Goal: Task Accomplishment & Management: Complete application form

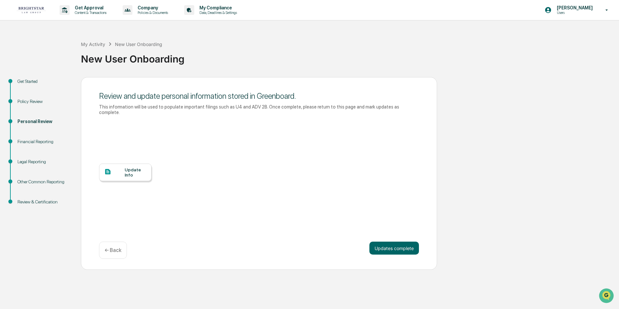
click at [34, 141] on div "Financial Reporting" at bounding box center [43, 141] width 53 height 7
click at [376, 242] on button "Updates complete" at bounding box center [394, 248] width 50 height 13
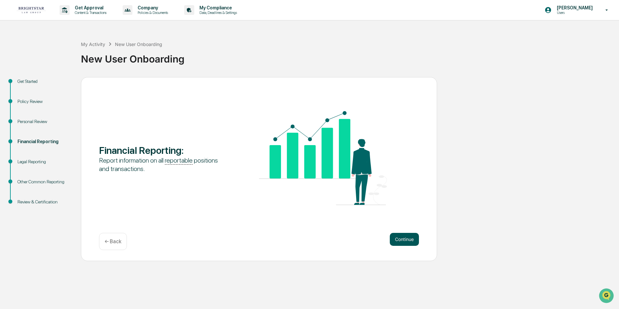
click at [396, 236] on button "Continue" at bounding box center [404, 239] width 29 height 13
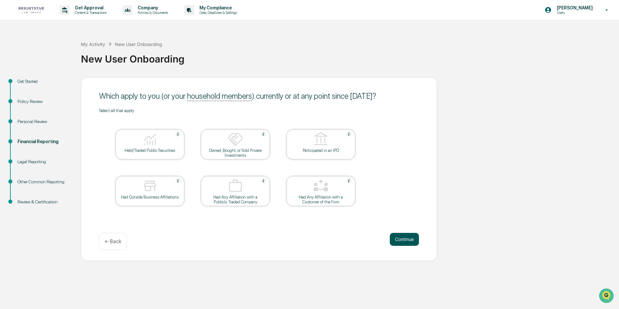
click at [397, 238] on button "Continue" at bounding box center [404, 239] width 29 height 13
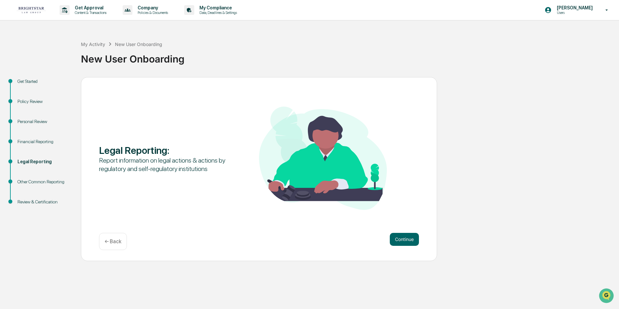
click at [112, 237] on div "← Back" at bounding box center [113, 241] width 28 height 17
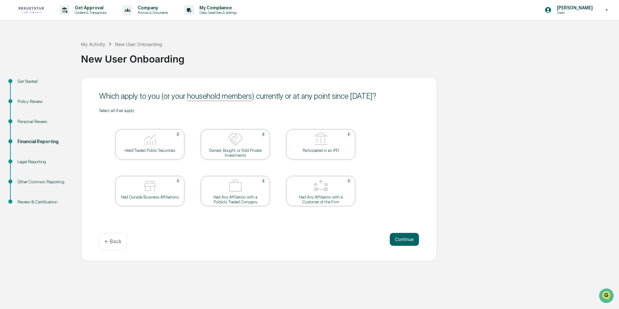
click at [159, 144] on div at bounding box center [150, 139] width 65 height 17
click at [397, 236] on button "Continue" at bounding box center [404, 239] width 29 height 13
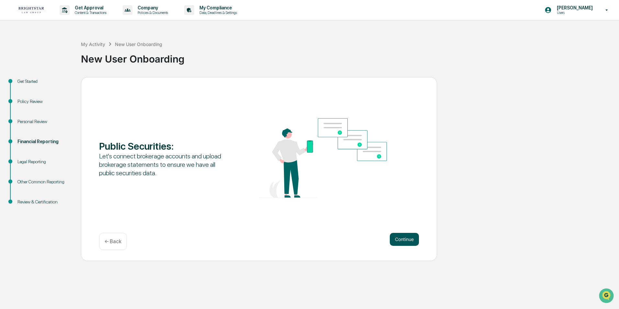
click at [402, 237] on button "Continue" at bounding box center [404, 239] width 29 height 13
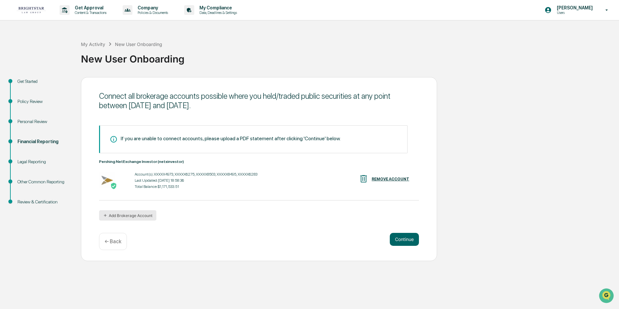
click at [121, 214] on button "Add Brokerage Account" at bounding box center [127, 215] width 57 height 10
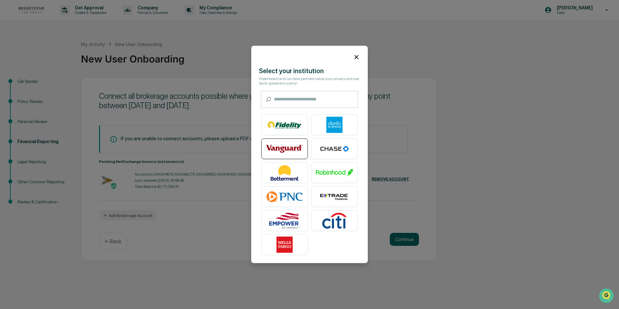
click at [286, 149] on img at bounding box center [284, 149] width 37 height 16
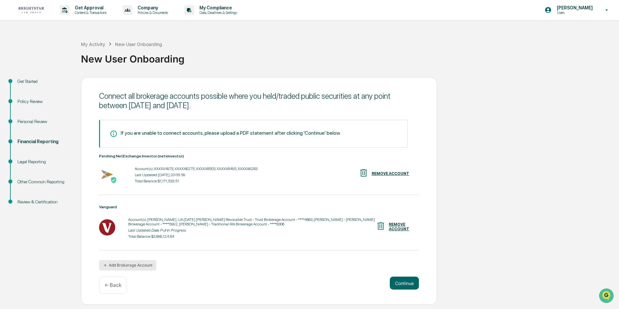
click at [146, 262] on button "Add Brokerage Account" at bounding box center [127, 265] width 57 height 10
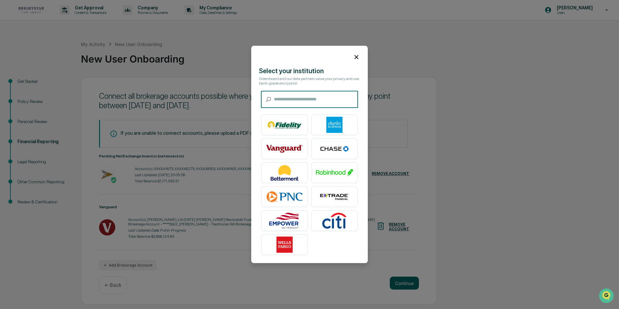
click at [289, 96] on input "text" at bounding box center [316, 99] width 84 height 17
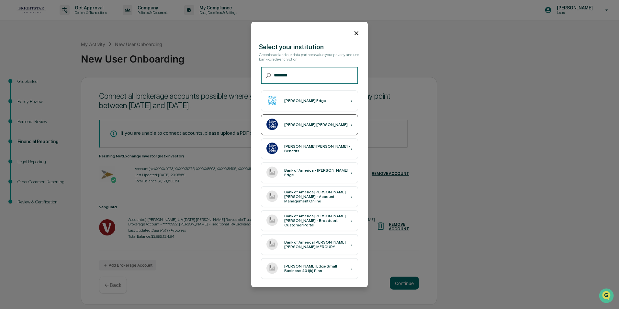
type input "*******"
click at [316, 124] on div "[PERSON_NAME] [PERSON_NAME] ›" at bounding box center [309, 125] width 97 height 21
click at [317, 124] on div "[PERSON_NAME] [PERSON_NAME] ›" at bounding box center [309, 125] width 97 height 21
click at [319, 122] on div "[PERSON_NAME] [PERSON_NAME] ›" at bounding box center [309, 125] width 97 height 21
click at [328, 125] on div "[PERSON_NAME] [PERSON_NAME] ›" at bounding box center [309, 125] width 97 height 21
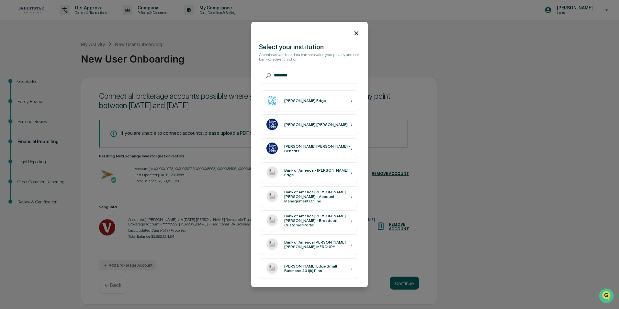
click at [355, 33] on icon at bounding box center [356, 32] width 7 height 7
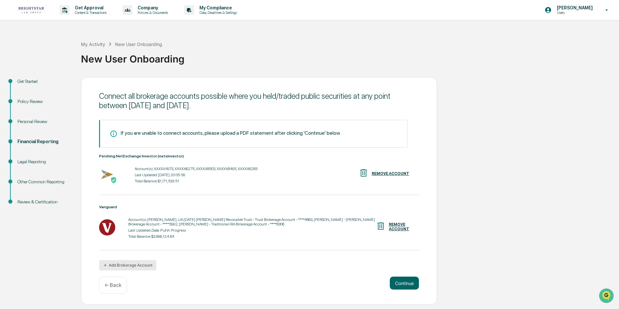
click at [115, 263] on button "Add Brokerage Account" at bounding box center [127, 265] width 57 height 10
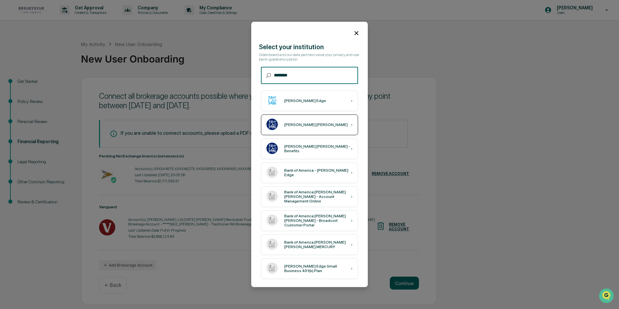
type input "*******"
click at [297, 126] on div "[PERSON_NAME] [PERSON_NAME]" at bounding box center [315, 125] width 63 height 5
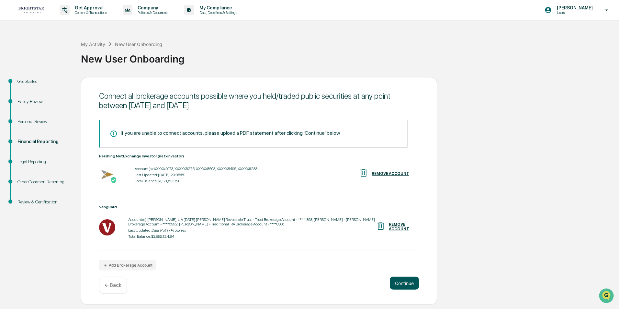
click at [407, 281] on button "Continue" at bounding box center [404, 283] width 29 height 13
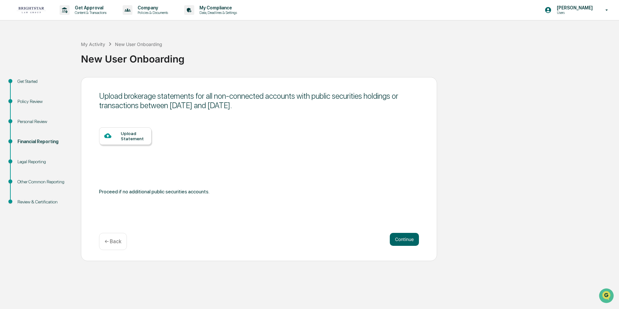
click at [131, 136] on div "Upload Statement" at bounding box center [134, 136] width 26 height 10
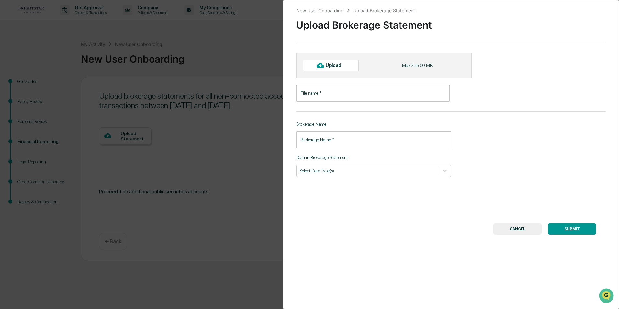
click at [324, 63] on div at bounding box center [320, 65] width 10 height 10
type input "**********"
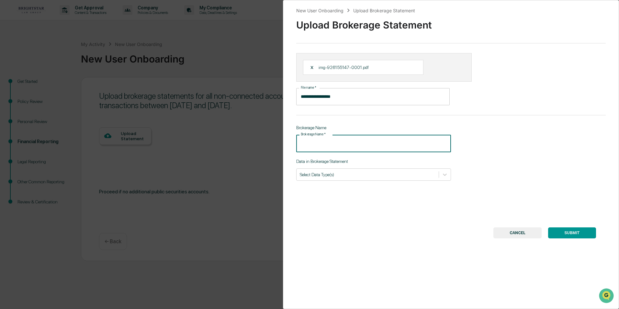
click at [302, 142] on input "Brokerage Name   *" at bounding box center [373, 143] width 155 height 17
type input "**********"
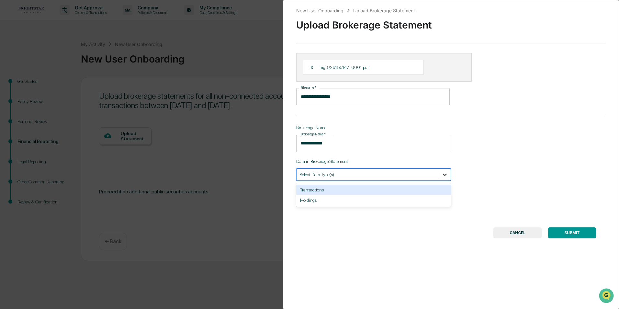
click at [442, 175] on icon at bounding box center [445, 174] width 6 height 6
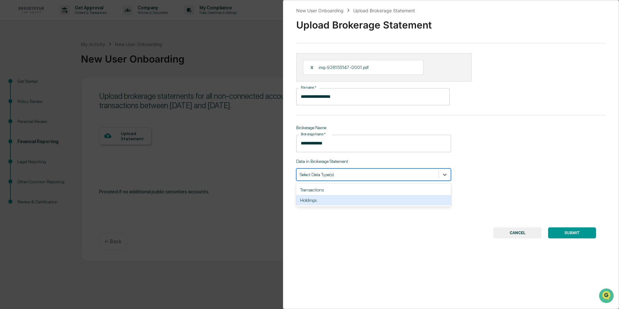
click at [414, 202] on div "Holdings" at bounding box center [373, 200] width 155 height 10
click at [442, 173] on icon at bounding box center [445, 174] width 6 height 6
click at [562, 230] on button "SUBMIT" at bounding box center [572, 232] width 48 height 11
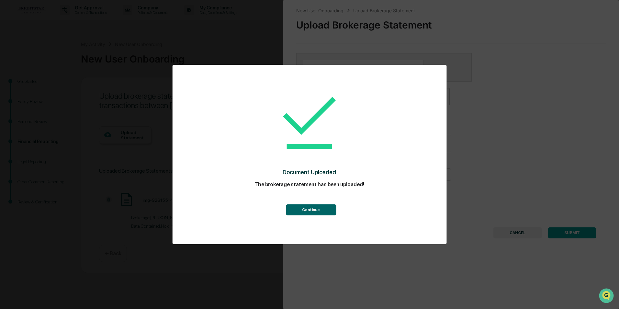
click at [313, 209] on button "Continue" at bounding box center [311, 209] width 50 height 11
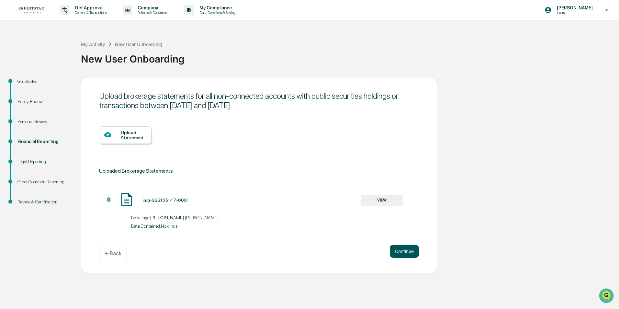
click at [404, 252] on button "Continue" at bounding box center [404, 251] width 29 height 13
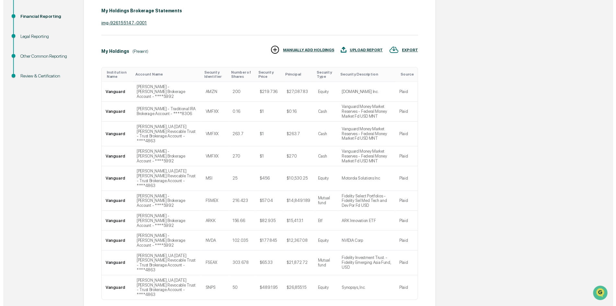
scroll to position [141, 0]
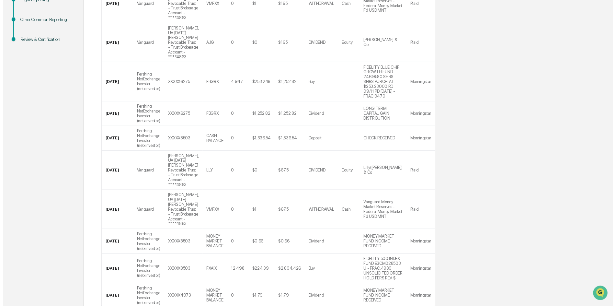
scroll to position [307, 0]
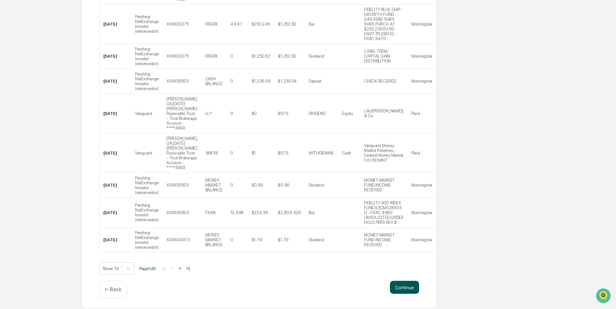
click at [405, 283] on button "Continue" at bounding box center [404, 287] width 29 height 13
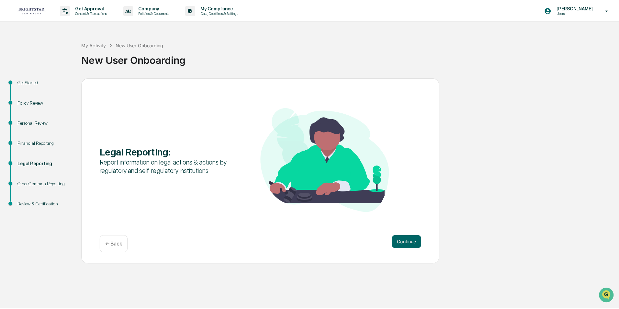
scroll to position [0, 0]
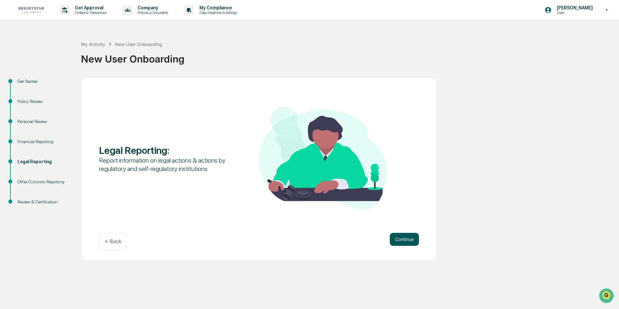
click at [401, 238] on button "Continue" at bounding box center [404, 239] width 29 height 13
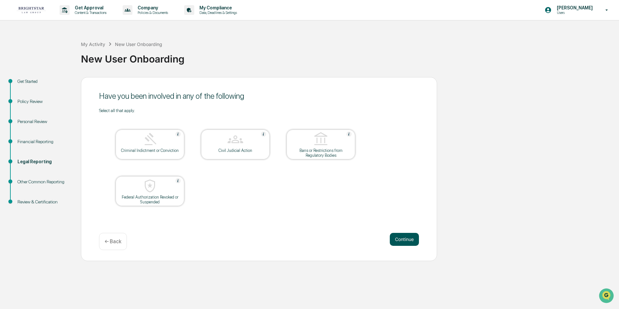
click at [402, 238] on button "Continue" at bounding box center [404, 239] width 29 height 13
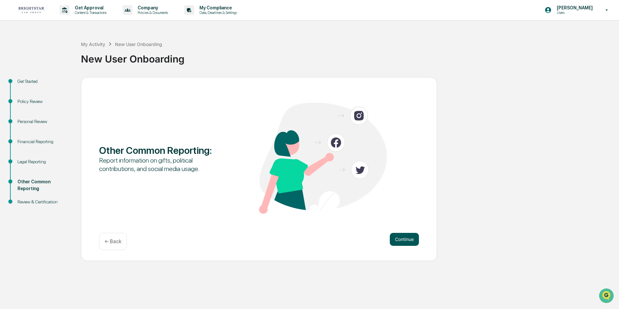
click at [402, 238] on button "Continue" at bounding box center [404, 239] width 29 height 13
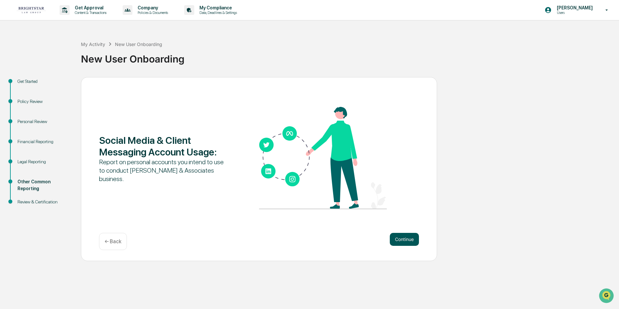
click at [403, 238] on button "Continue" at bounding box center [404, 239] width 29 height 13
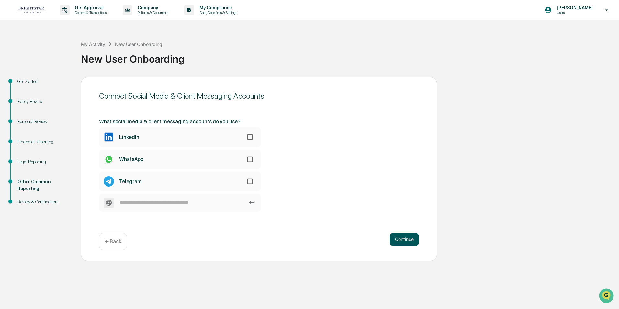
click at [403, 238] on button "Continue" at bounding box center [404, 239] width 29 height 13
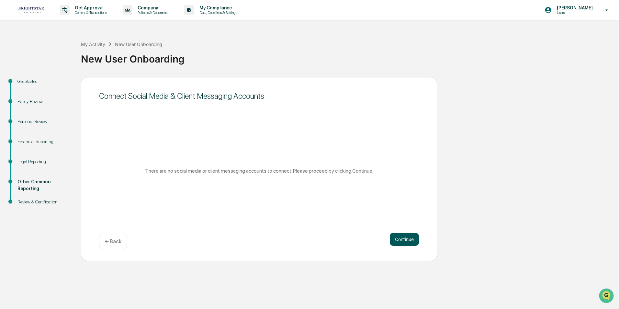
click at [403, 237] on button "Continue" at bounding box center [404, 239] width 29 height 13
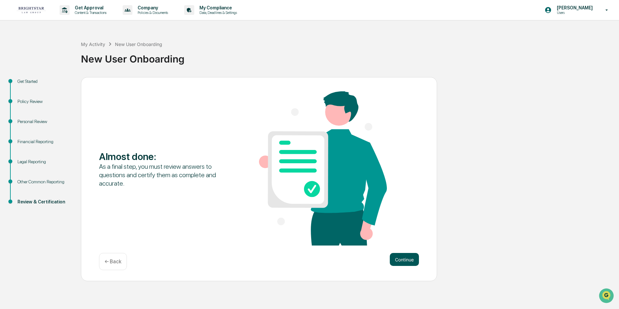
click at [401, 258] on button "Continue" at bounding box center [404, 259] width 29 height 13
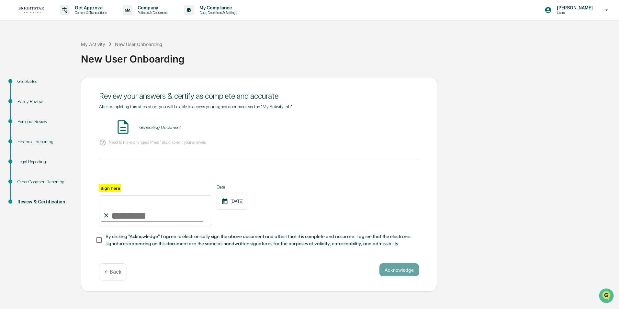
click at [111, 214] on input "Sign here" at bounding box center [155, 210] width 113 height 31
type input "**********"
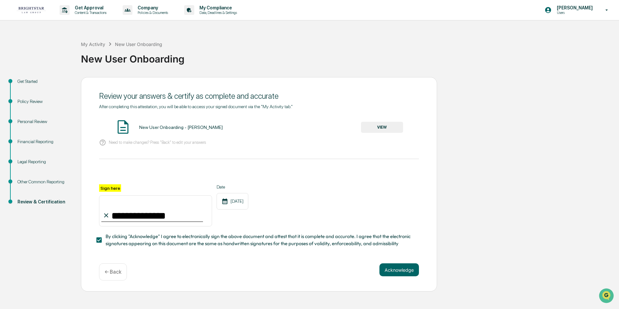
click at [378, 126] on button "VIEW" at bounding box center [382, 127] width 42 height 11
